Goal: Communication & Community: Answer question/provide support

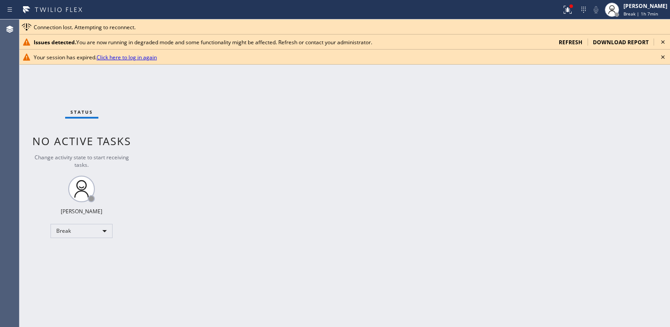
scroll to position [484, 0]
click at [659, 42] on icon at bounding box center [662, 42] width 11 height 11
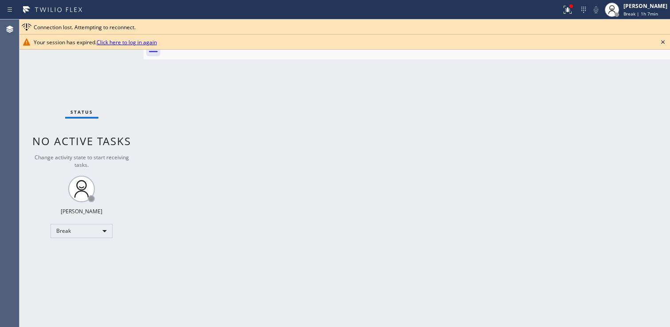
click at [660, 42] on icon at bounding box center [662, 42] width 11 height 11
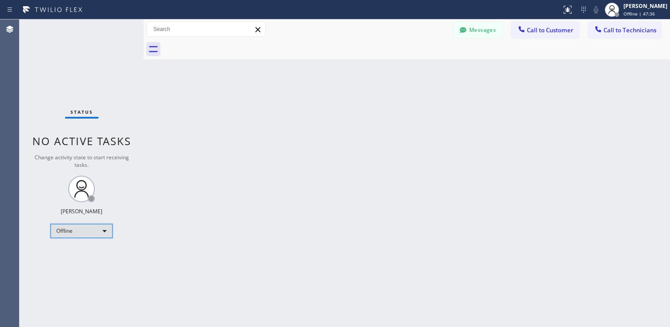
click at [79, 230] on div "Offline" at bounding box center [81, 231] width 62 height 14
drag, startPoint x: 89, startPoint y: 254, endPoint x: 113, endPoint y: 252, distance: 24.0
click at [89, 254] on li "Available" at bounding box center [81, 254] width 60 height 11
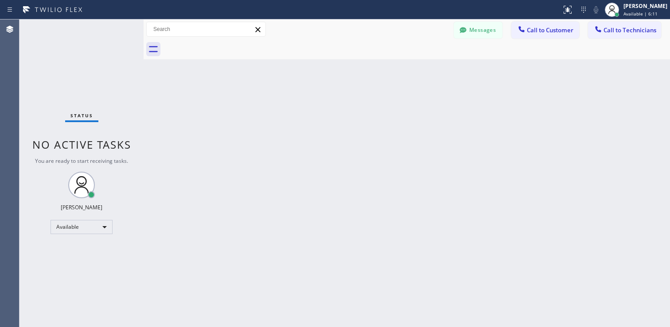
click at [203, 5] on div at bounding box center [281, 10] width 554 height 14
click at [246, 244] on div "Back to Dashboard Change Sender ID Customers Technicians MJ Mike Jacobson 09/11…" at bounding box center [406, 173] width 526 height 308
click at [404, 230] on div "Back to Dashboard Change Sender ID Customers Technicians MJ Mike Jacobson 09/11…" at bounding box center [406, 173] width 526 height 308
click at [232, 201] on div "Back to Dashboard Change Sender ID Customers Technicians MJ Mike Jacobson 09/11…" at bounding box center [406, 173] width 526 height 308
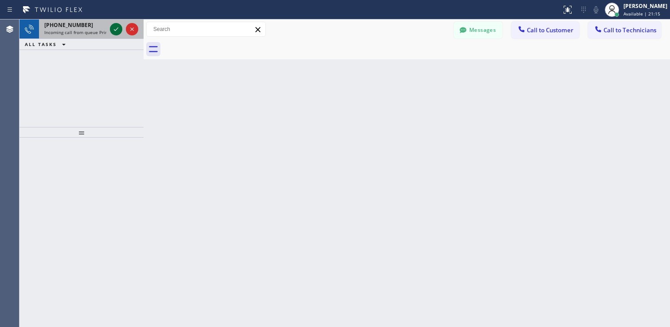
click at [118, 27] on icon at bounding box center [116, 29] width 11 height 11
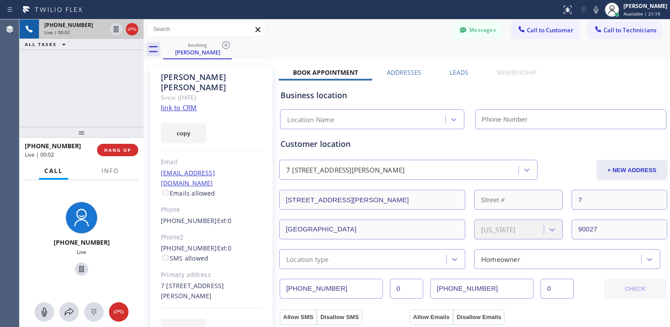
type input "(213) 205-0661"
click at [181, 103] on link "link to CRM" at bounding box center [179, 107] width 36 height 9
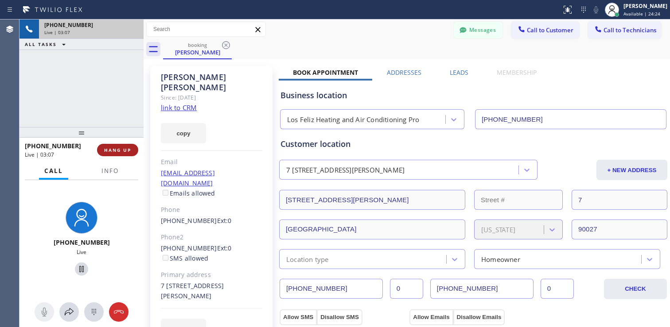
click at [117, 147] on button "HANG UP" at bounding box center [117, 150] width 41 height 12
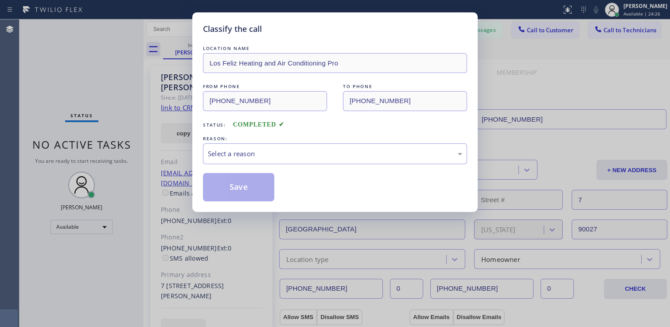
click at [121, 152] on div "Classify the call LOCATION NAME Los Feliz Heating and Air Conditioning Pro FROM…" at bounding box center [335, 163] width 670 height 327
click at [256, 154] on div "Select a reason" at bounding box center [335, 154] width 254 height 10
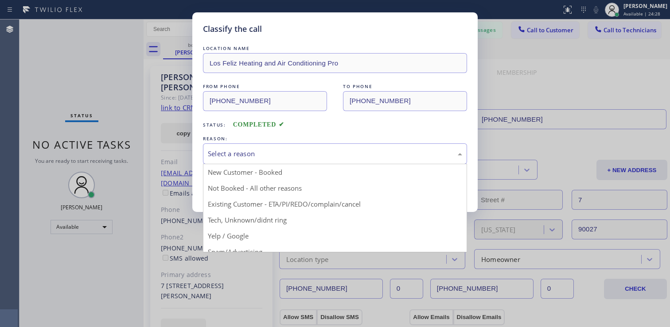
drag, startPoint x: 258, startPoint y: 205, endPoint x: 253, endPoint y: 204, distance: 5.4
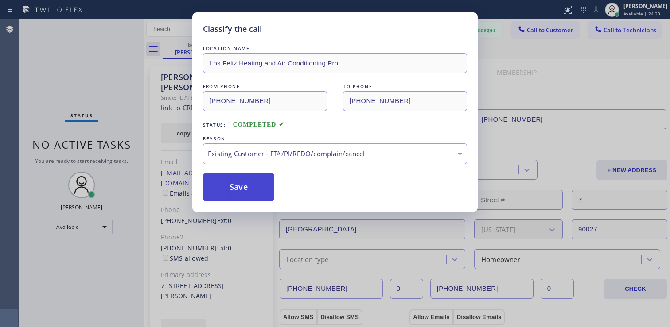
click at [223, 181] on button "Save" at bounding box center [238, 187] width 71 height 28
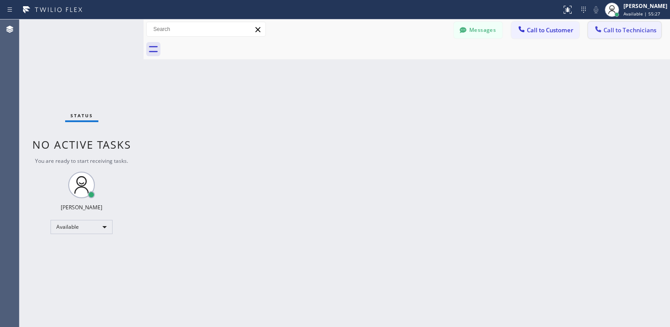
click at [595, 30] on icon at bounding box center [597, 29] width 9 height 9
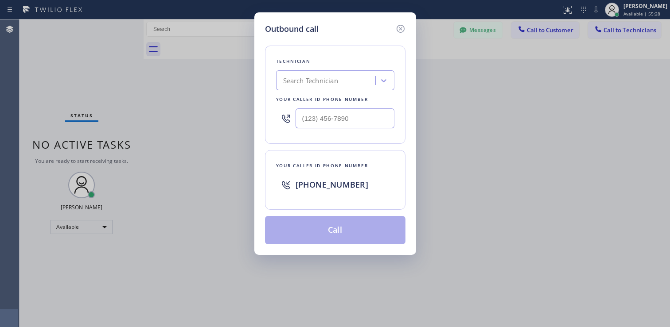
click at [348, 84] on div "Search Technician" at bounding box center [327, 80] width 97 height 15
type input "Keanu"
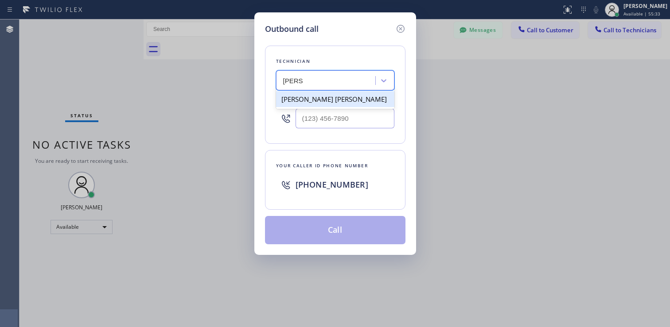
click at [325, 105] on div "Keanu Dhanraj Miller" at bounding box center [335, 99] width 118 height 16
type input "(954) 997-0850"
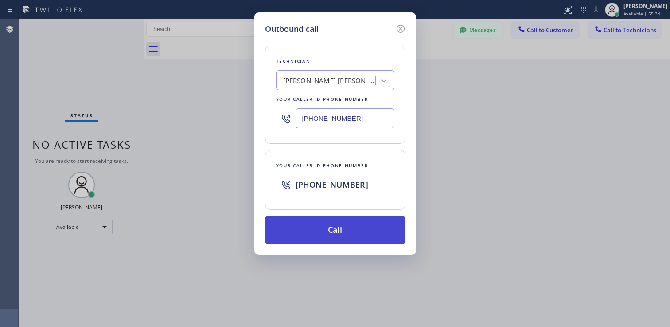
click at [330, 230] on button "Call" at bounding box center [335, 230] width 140 height 28
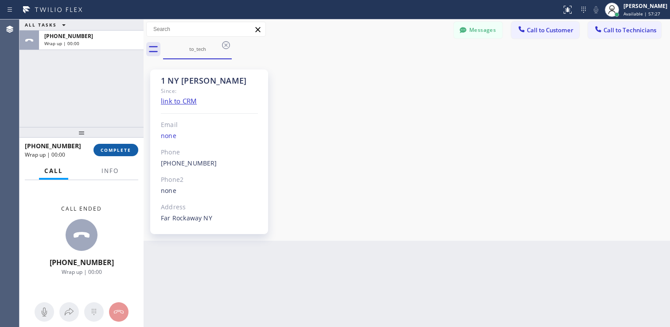
click at [113, 150] on span "COMPLETE" at bounding box center [116, 150] width 31 height 6
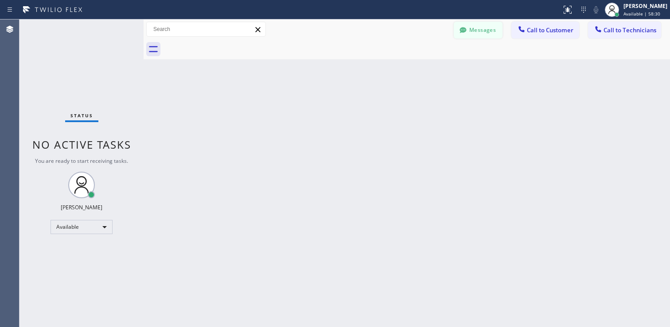
click at [474, 34] on button "Messages" at bounding box center [477, 30] width 49 height 17
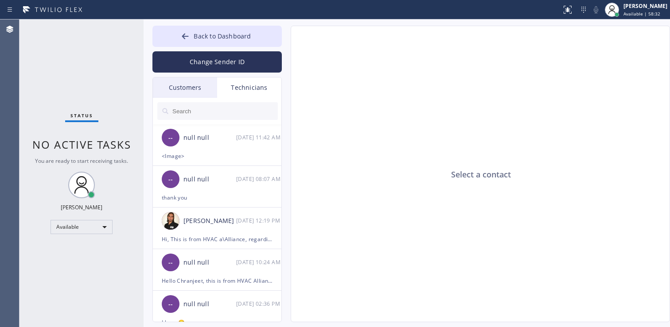
click at [244, 83] on div "Technicians" at bounding box center [249, 87] width 64 height 20
click at [211, 120] on div at bounding box center [217, 111] width 129 height 27
click at [215, 112] on input "text" at bounding box center [224, 111] width 106 height 18
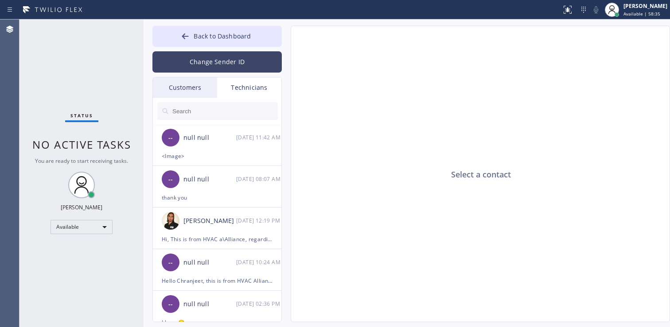
click at [225, 62] on button "Change Sender ID" at bounding box center [216, 61] width 129 height 21
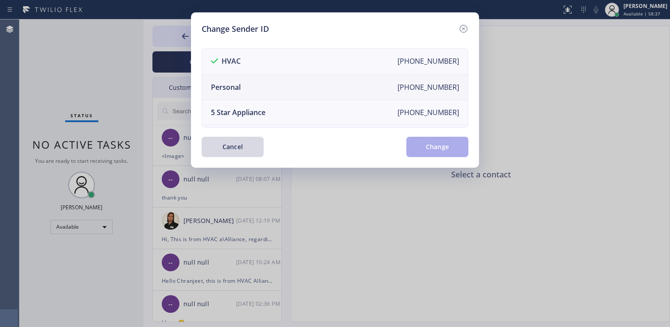
click at [252, 93] on li "Personal +12136421882" at bounding box center [335, 87] width 266 height 25
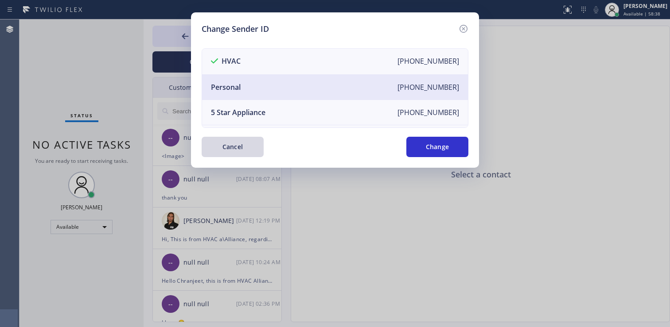
click at [440, 143] on button "Change" at bounding box center [437, 147] width 62 height 20
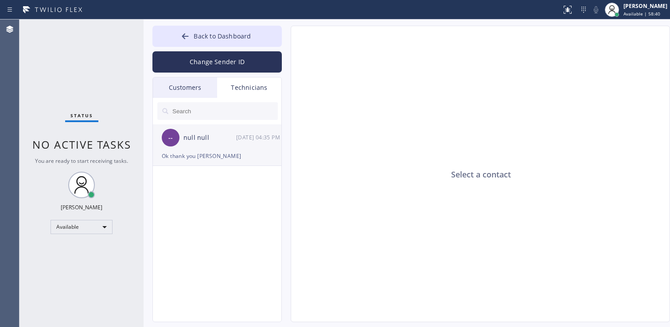
click at [209, 151] on div "Ok thank you Lyra" at bounding box center [217, 156] width 111 height 10
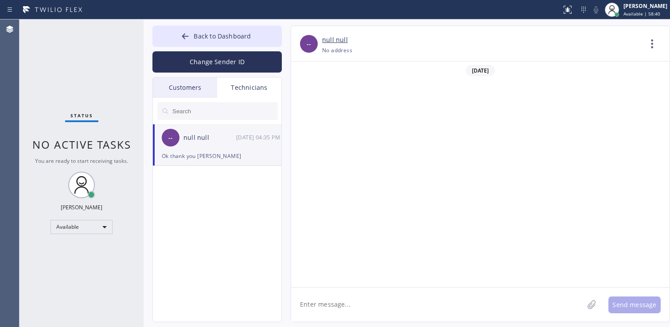
scroll to position [407, 0]
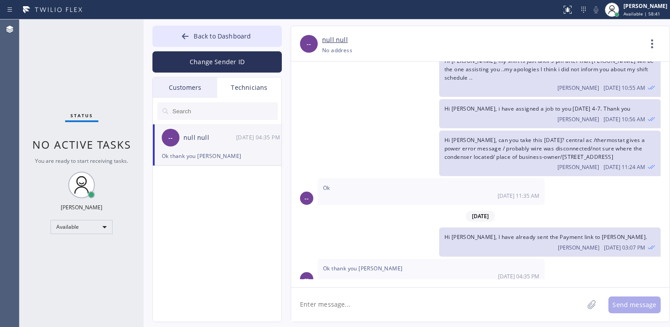
click at [362, 302] on textarea at bounding box center [437, 305] width 292 height 34
type textarea "Hi Keanu, can you give estimate over the phone?"
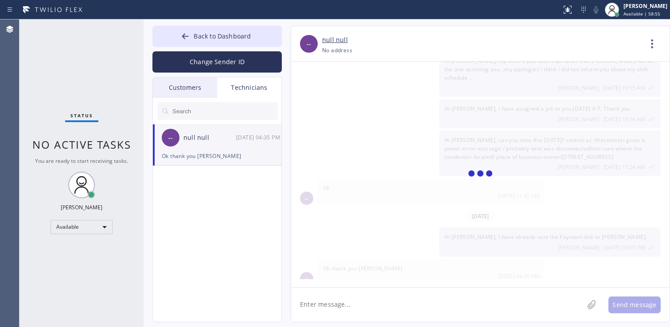
scroll to position [458, 0]
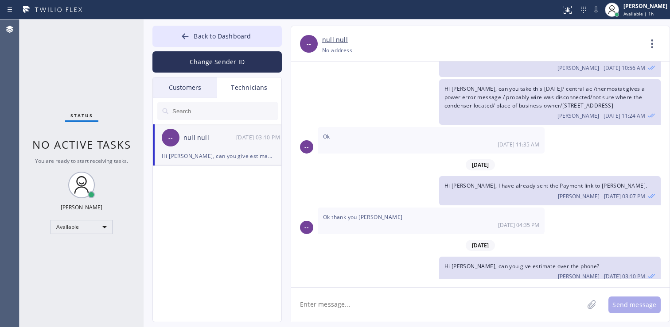
click at [349, 303] on textarea at bounding box center [437, 305] width 292 height 34
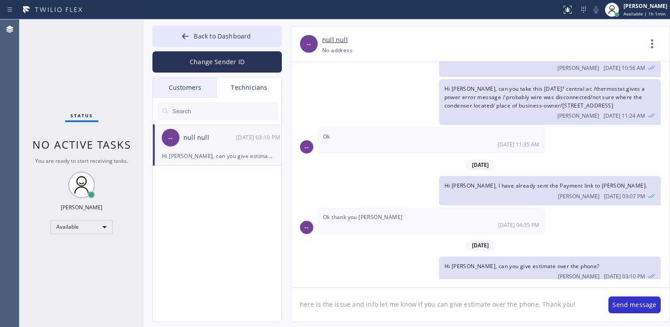
paste textarea "Mini-Split/ Rooftop-Accessible/ He needs someone to change the filter because t…"
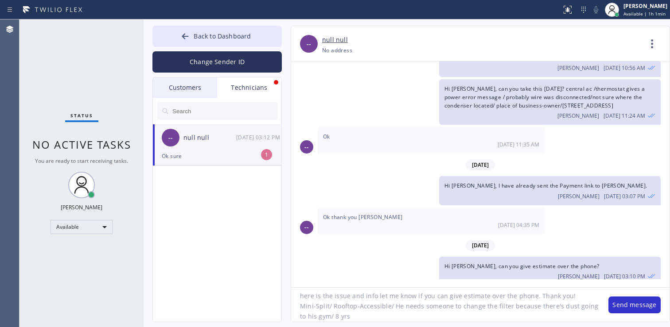
scroll to position [487, 0]
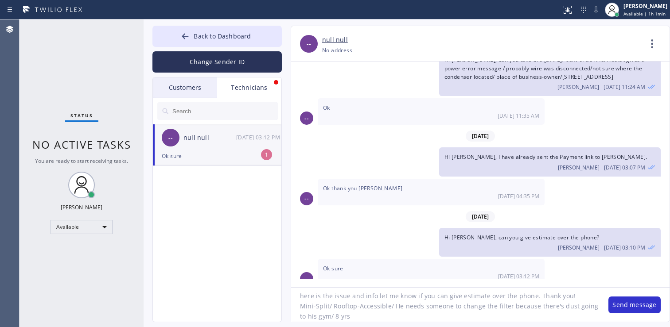
click at [306, 316] on textarea "here is the issue and info let me know if you can give estimate over the phone.…" at bounding box center [445, 305] width 308 height 34
paste textarea "Name: Mr. Perez (347) 570-7799 Business location Name: Top New York Heating and…"
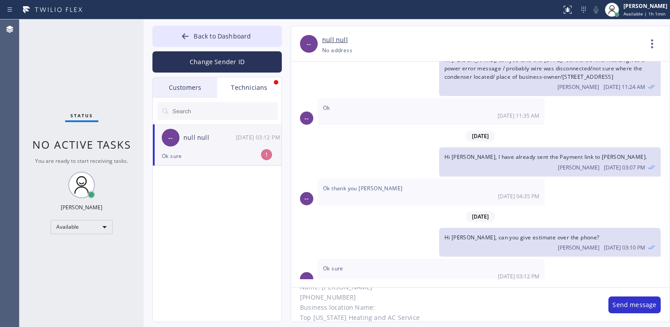
scroll to position [4, 0]
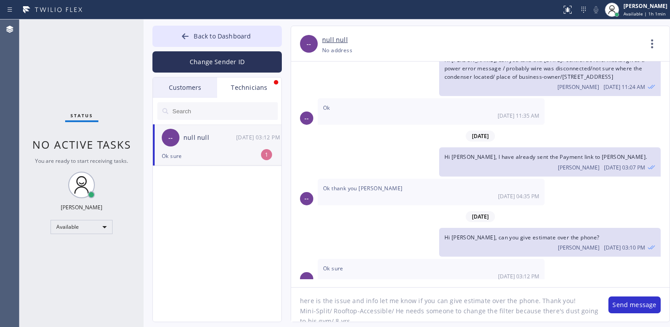
click at [352, 319] on textarea "here is the issue and info let me know if you can give estimate over the phone.…" at bounding box center [445, 305] width 308 height 34
drag, startPoint x: 531, startPoint y: 297, endPoint x: 376, endPoint y: 298, distance: 155.4
click at [376, 298] on textarea "here is the issue and info let me know if you can give estimate over the phone.…" at bounding box center [445, 305] width 308 height 34
click at [362, 302] on textarea "here is the issue and info. Thank you! Mini-Split/ Rooftop-Accessible/ He needs…" at bounding box center [445, 305] width 308 height 34
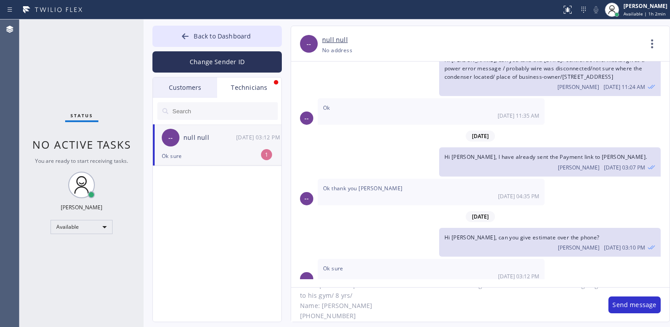
scroll to position [49, 0]
type textarea "here is the issue and customer info. Thank you! Mini-Split/ Rooftop-Accessible/…"
click at [618, 303] on button "Send message" at bounding box center [634, 305] width 52 height 17
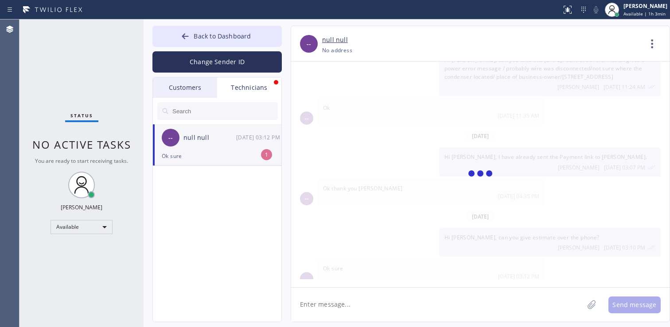
scroll to position [544, 0]
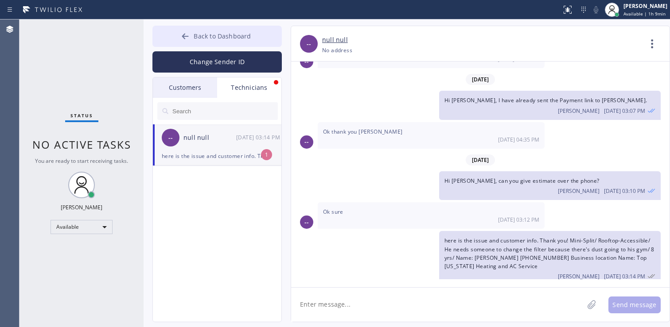
click at [194, 35] on span "Back to Dashboard" at bounding box center [222, 36] width 57 height 8
